Goal: Task Accomplishment & Management: Use online tool/utility

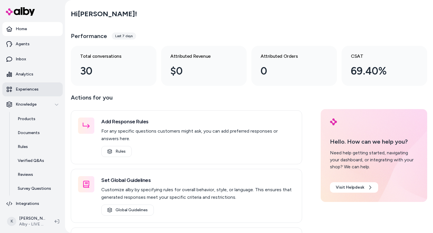
click at [37, 89] on p "Experiences" at bounding box center [27, 90] width 23 height 6
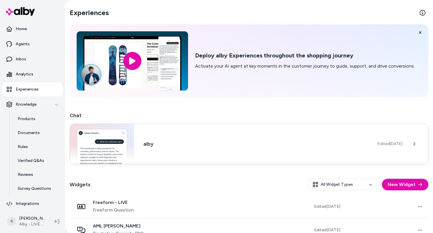
click at [202, 147] on h3 "alby" at bounding box center [256, 144] width 225 height 8
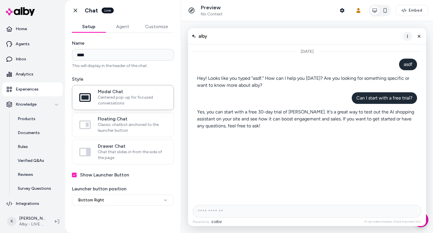
click at [408, 38] on icon "More options" at bounding box center [408, 36] width 5 height 5
click at [395, 46] on span "Clear conversation" at bounding box center [387, 48] width 34 height 5
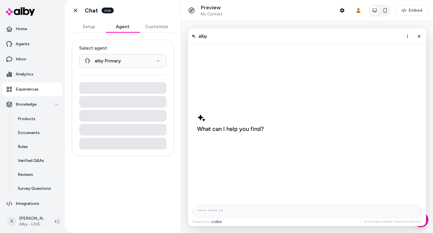
click at [125, 28] on button "Agent" at bounding box center [123, 27] width 34 height 12
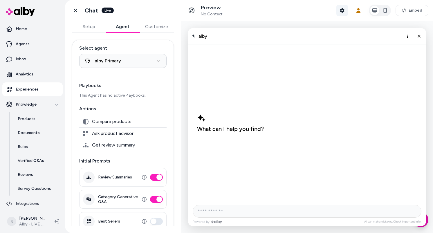
click at [342, 12] on icon "button" at bounding box center [342, 10] width 5 height 5
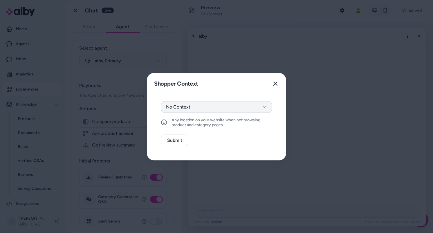
click at [240, 109] on button "No Context" at bounding box center [216, 107] width 111 height 12
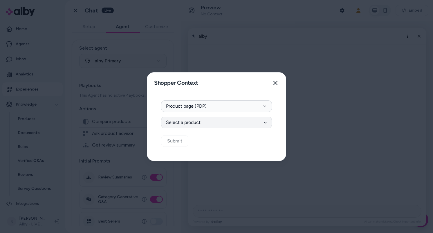
click at [234, 119] on button "Select a product" at bounding box center [216, 123] width 111 height 12
click at [209, 156] on div "alby" at bounding box center [219, 152] width 111 height 13
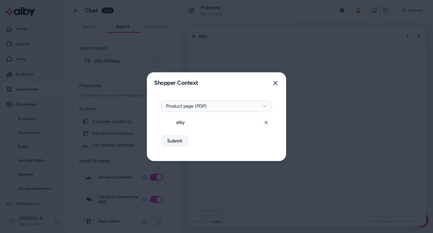
click at [183, 144] on button "Submit" at bounding box center [174, 141] width 27 height 12
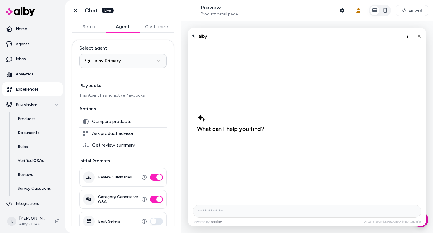
click at [404, 35] on button "More options" at bounding box center [407, 36] width 9 height 9
click at [368, 89] on div "What can I help you find?" at bounding box center [307, 122] width 229 height 157
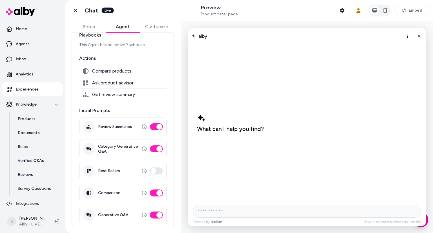
scroll to position [55, 0]
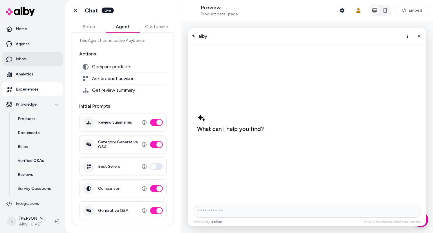
click at [37, 58] on link "Inbox" at bounding box center [32, 59] width 60 height 14
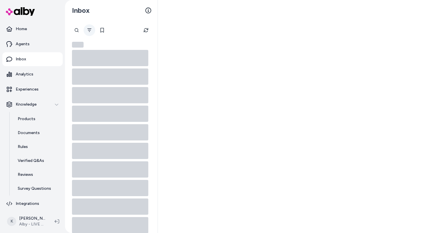
click at [88, 31] on icon "Filter" at bounding box center [89, 30] width 5 height 5
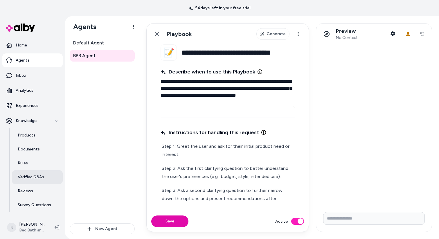
scroll to position [12, 0]
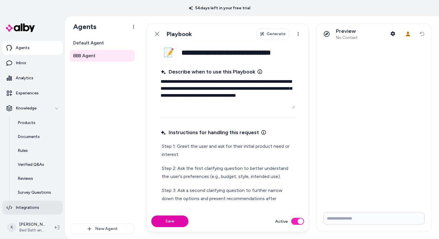
click at [38, 208] on link "Integrations" at bounding box center [32, 208] width 60 height 14
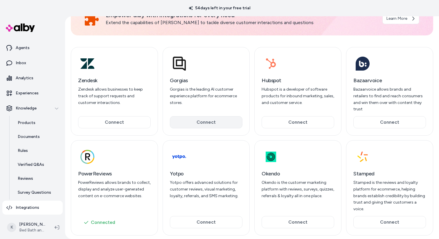
scroll to position [43, 0]
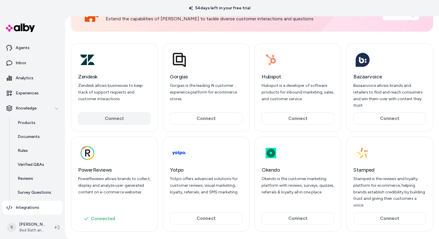
click at [135, 113] on button "Connect" at bounding box center [114, 118] width 73 height 12
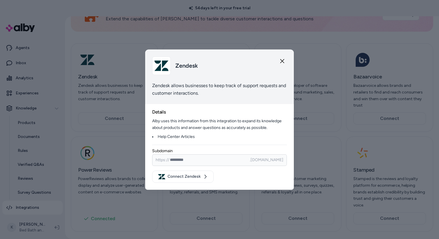
click at [211, 162] on input at bounding box center [219, 160] width 135 height 12
click at [284, 63] on icon "button" at bounding box center [282, 61] width 4 height 4
